Goal: Task Accomplishment & Management: Use online tool/utility

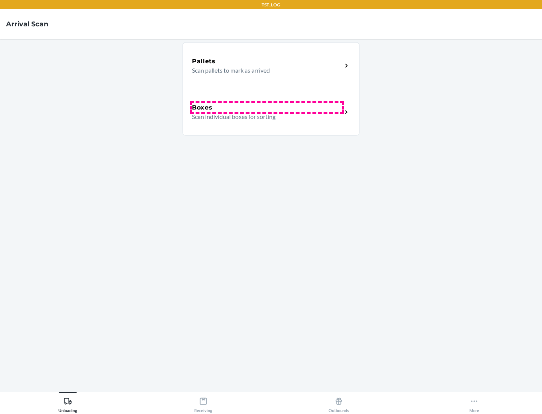
click at [267, 108] on div "Boxes" at bounding box center [267, 107] width 150 height 9
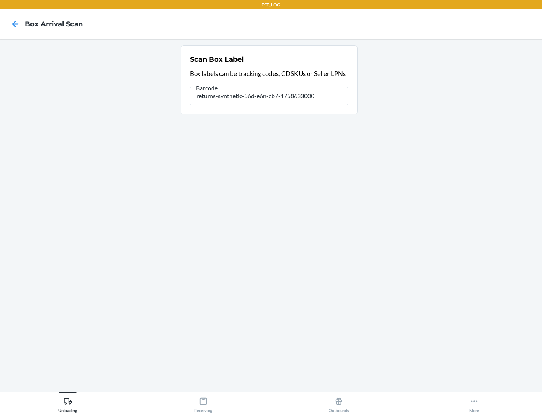
type input "returns-synthetic-56d-e6n-cb7-1758633000"
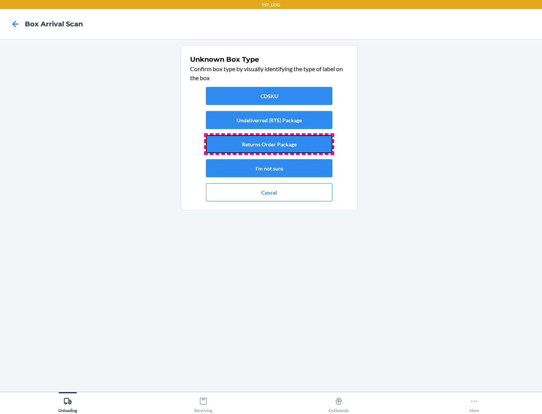
click at [269, 144] on button "Returns Order Package" at bounding box center [269, 144] width 126 height 18
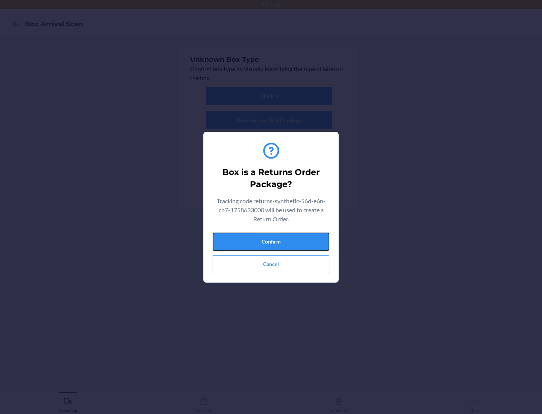
click at [271, 241] on button "Confirm" at bounding box center [271, 242] width 117 height 18
